Goal: Find contact information: Find contact information

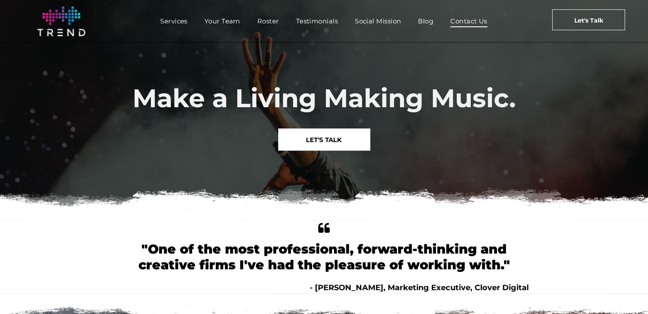
click at [475, 19] on span "Contact Us" at bounding box center [468, 21] width 37 height 12
